Goal: Navigation & Orientation: Find specific page/section

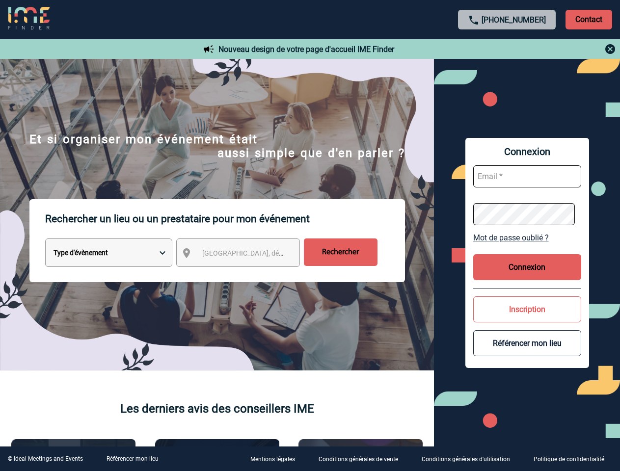
click at [310, 236] on p "Rechercher un lieu ou un prestataire pour mon événement" at bounding box center [225, 218] width 360 height 39
click at [589, 19] on p "Contact" at bounding box center [589, 20] width 47 height 20
click at [507, 49] on div at bounding box center [507, 49] width 218 height 12
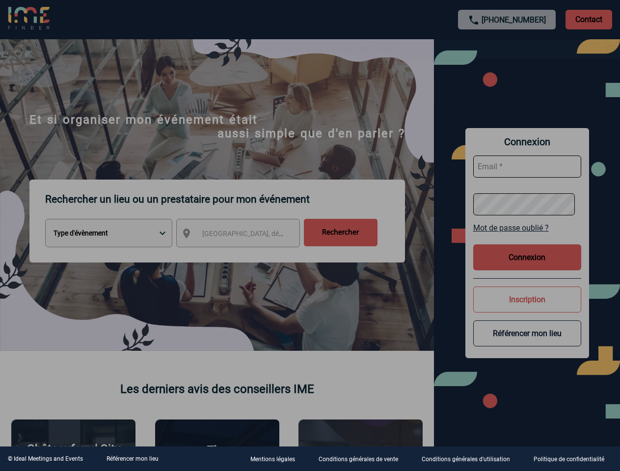
click at [247, 255] on div at bounding box center [310, 235] width 620 height 471
click at [527, 238] on div at bounding box center [310, 235] width 620 height 471
click at [527, 267] on div at bounding box center [310, 235] width 620 height 471
click at [527, 309] on div at bounding box center [310, 235] width 620 height 471
click at [527, 343] on div at bounding box center [310, 235] width 620 height 471
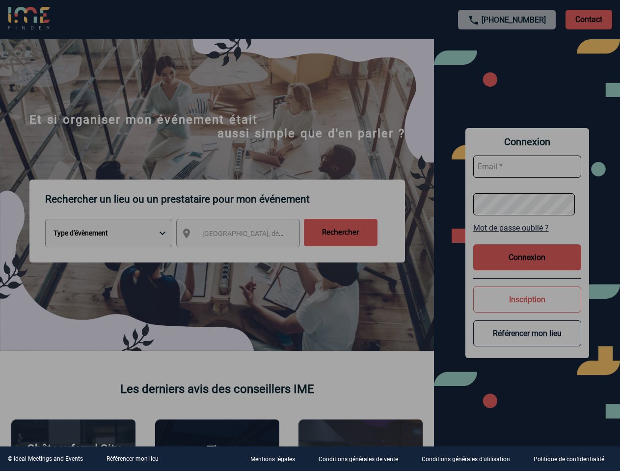
click at [132, 459] on link "Référencer mon lieu" at bounding box center [133, 459] width 52 height 7
